Goal: Task Accomplishment & Management: Use online tool/utility

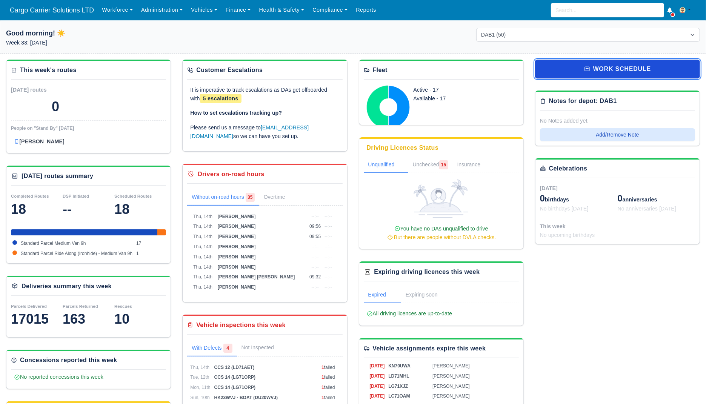
click at [574, 62] on link "work schedule" at bounding box center [617, 69] width 165 height 19
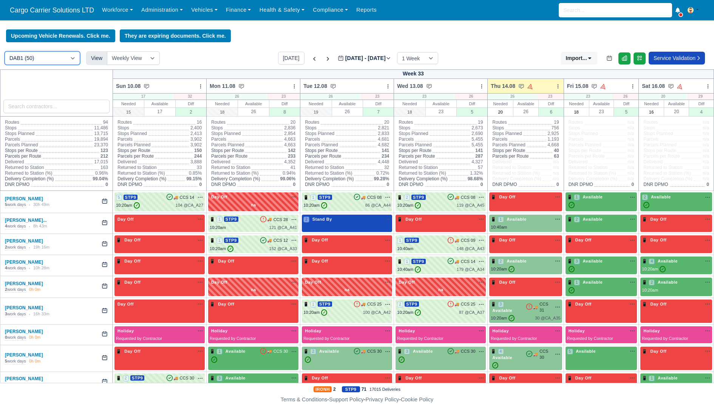
click at [33, 60] on select "DAB1 (50) [GEOGRAPHIC_DATA] (DPDA) - DPD Aberdeen (AB12 4ZD) (18) DPD Connect -…" at bounding box center [43, 58] width 76 height 14
select select "5"
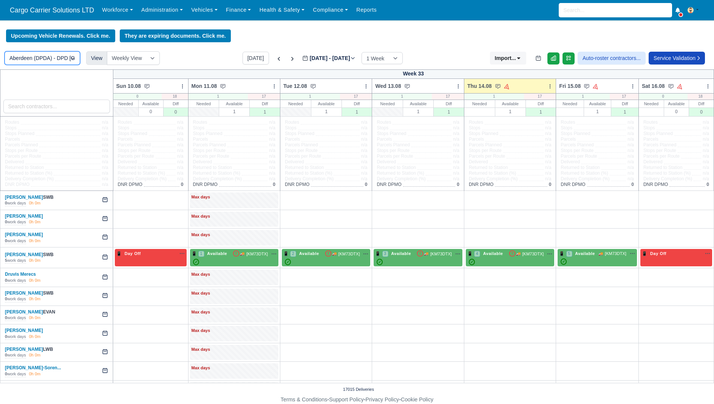
click at [47, 62] on select "DAB1 (50) [GEOGRAPHIC_DATA] (DPDA) - DPD Aberdeen (AB12 4ZD) (18) DPD Connect -…" at bounding box center [43, 58] width 76 height 14
select select "3"
